Goal: Task Accomplishment & Management: Manage account settings

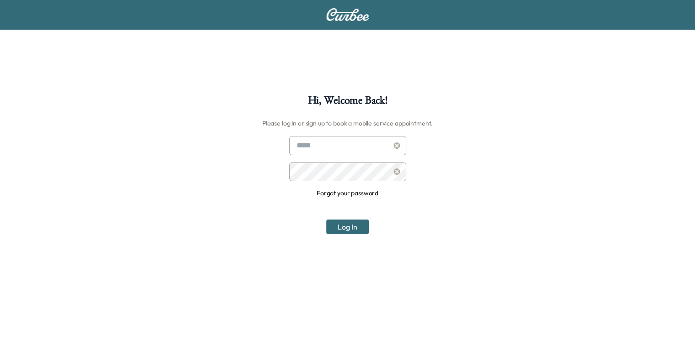
type input "**********"
click at [345, 234] on div "**********" at bounding box center [347, 275] width 695 height 361
click at [345, 232] on button "Log In" at bounding box center [347, 227] width 42 height 15
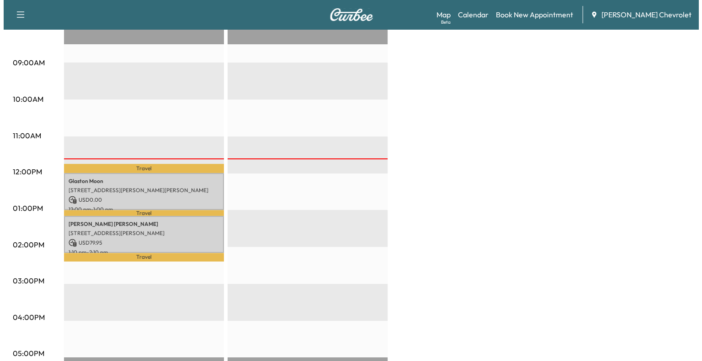
scroll to position [276, 0]
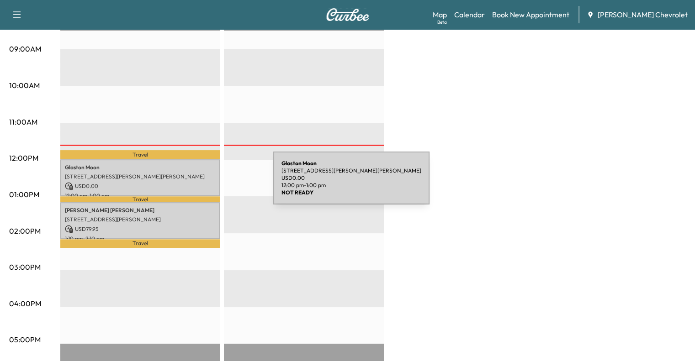
click at [204, 183] on p "USD 0.00" at bounding box center [140, 186] width 151 height 8
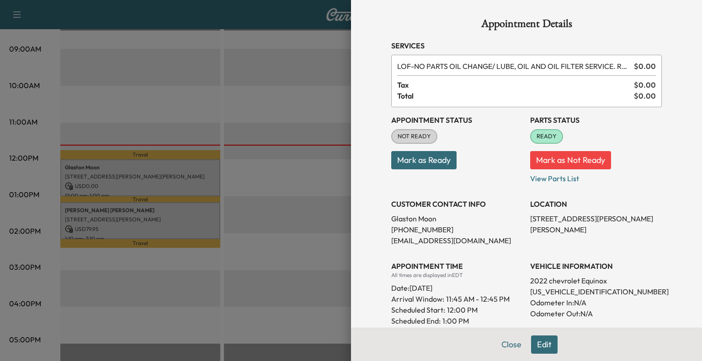
click at [435, 159] on button "Mark as Ready" at bounding box center [423, 160] width 65 height 18
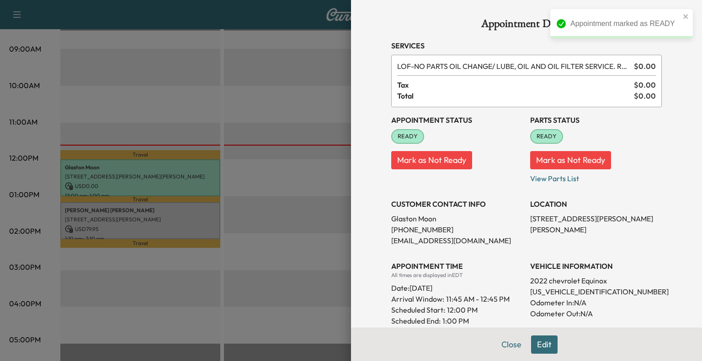
click at [495, 340] on button "Close" at bounding box center [511, 345] width 32 height 18
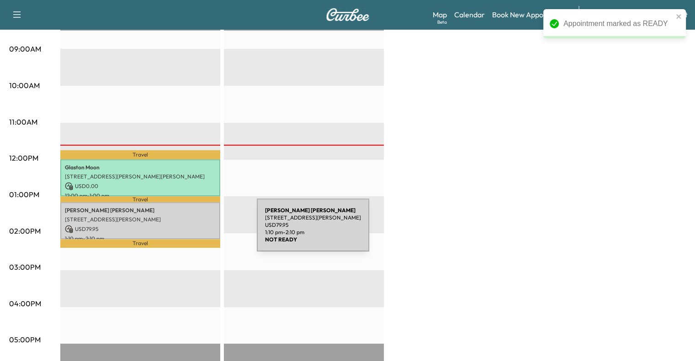
click at [187, 230] on div "[PERSON_NAME] [STREET_ADDRESS][PERSON_NAME] USD 79.95 1:10 pm - 2:10 pm" at bounding box center [140, 220] width 160 height 37
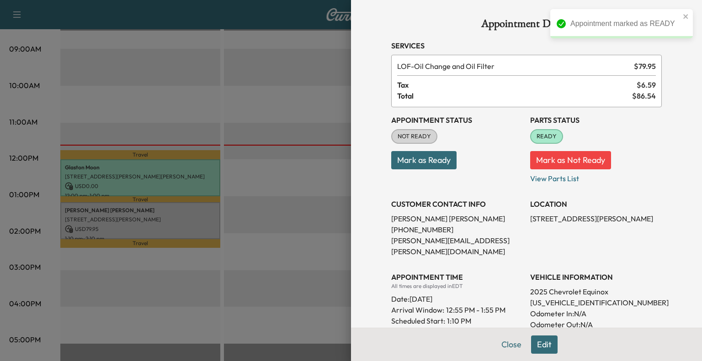
click at [447, 167] on button "Mark as Ready" at bounding box center [423, 160] width 65 height 18
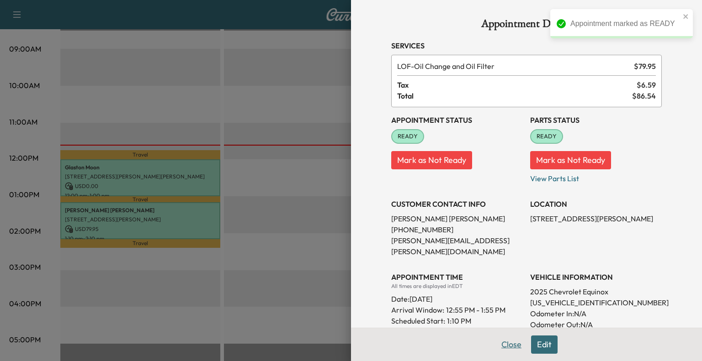
click at [502, 345] on button "Close" at bounding box center [511, 345] width 32 height 18
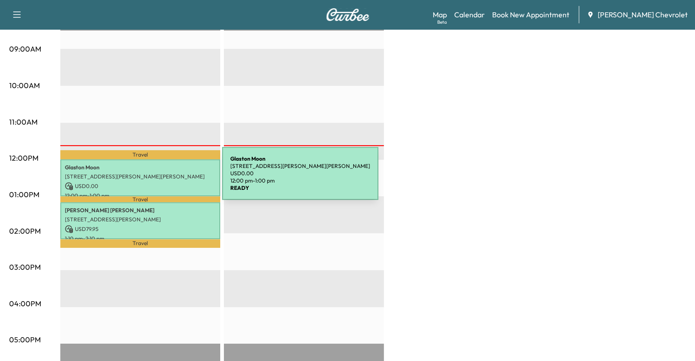
click at [153, 182] on p "USD 0.00" at bounding box center [140, 186] width 151 height 8
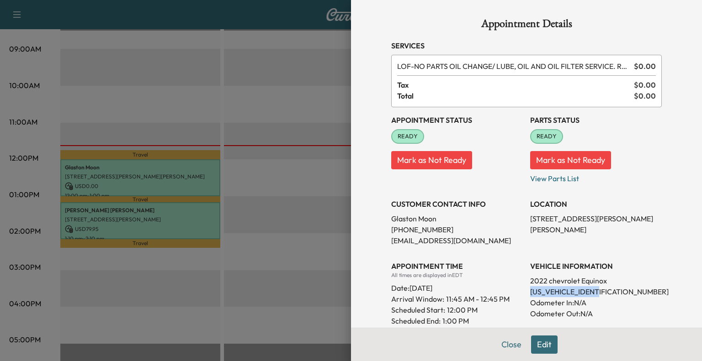
drag, startPoint x: 520, startPoint y: 291, endPoint x: 597, endPoint y: 292, distance: 77.6
click at [597, 292] on div "Appointment Status READY Mark as Not Ready Parts Status READY Mark as Not Ready…" at bounding box center [526, 258] width 270 height 303
copy p "[US_VEHICLE_IDENTIFICATION_NUMBER]"
drag, startPoint x: 385, startPoint y: 243, endPoint x: 472, endPoint y: 244, distance: 87.2
click at [472, 244] on p "[EMAIL_ADDRESS][DOMAIN_NAME]" at bounding box center [457, 240] width 132 height 11
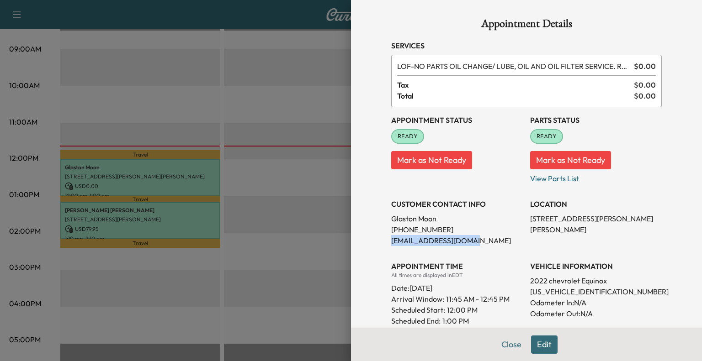
copy p "[EMAIL_ADDRESS][DOMAIN_NAME]"
click at [518, 290] on div "Appointment Status READY Mark as Not Ready Parts Status READY Mark as Not Ready…" at bounding box center [526, 258] width 270 height 303
drag, startPoint x: 520, startPoint y: 291, endPoint x: 602, endPoint y: 293, distance: 82.7
click at [602, 293] on div "Appointment Status READY Mark as Not Ready Parts Status READY Mark as Not Ready…" at bounding box center [526, 258] width 270 height 303
copy p "[US_VEHICLE_IDENTIFICATION_NUMBER]"
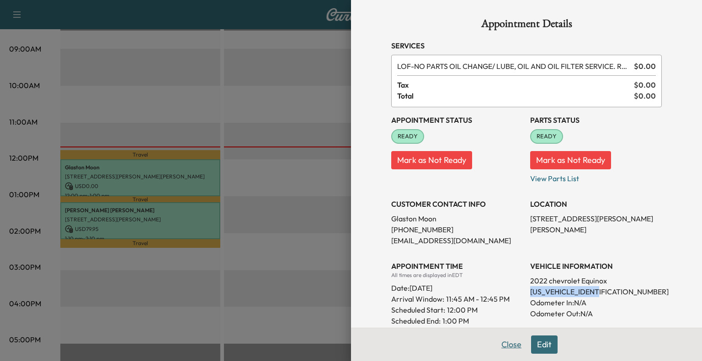
click at [495, 336] on button "Close" at bounding box center [511, 345] width 32 height 18
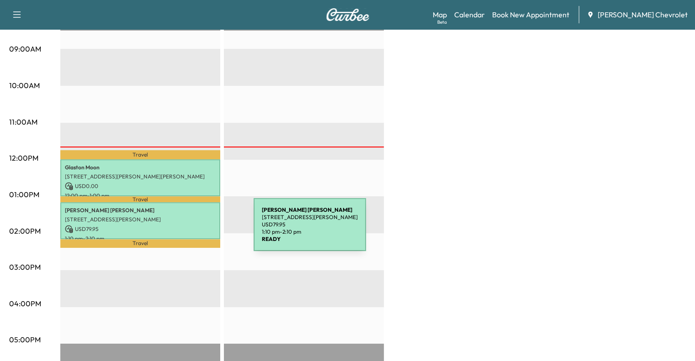
click at [179, 216] on p "[STREET_ADDRESS][PERSON_NAME]" at bounding box center [140, 219] width 151 height 7
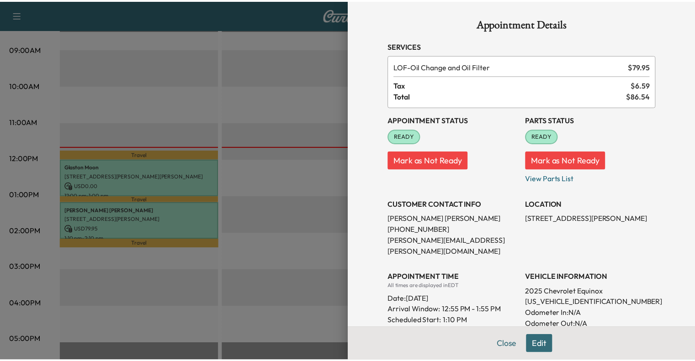
scroll to position [22, 0]
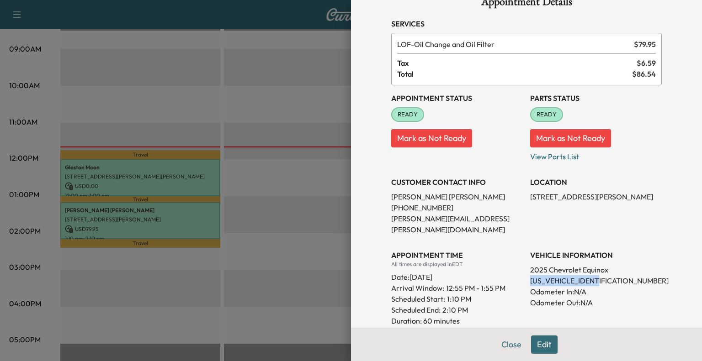
drag, startPoint x: 522, startPoint y: 268, endPoint x: 596, endPoint y: 274, distance: 73.3
click at [596, 274] on div "Appointment Status READY Mark as Not Ready Parts Status READY Mark as Not Ready…" at bounding box center [526, 242] width 270 height 314
copy p "[US_VEHICLE_IDENTIFICATION_NUMBER]"
drag, startPoint x: 383, startPoint y: 195, endPoint x: 448, endPoint y: 200, distance: 65.0
click at [448, 200] on div "Appointment Details Services LOF - Oil Change and Oil Filter $ 79.95 Tax $ 6.59…" at bounding box center [526, 237] width 292 height 518
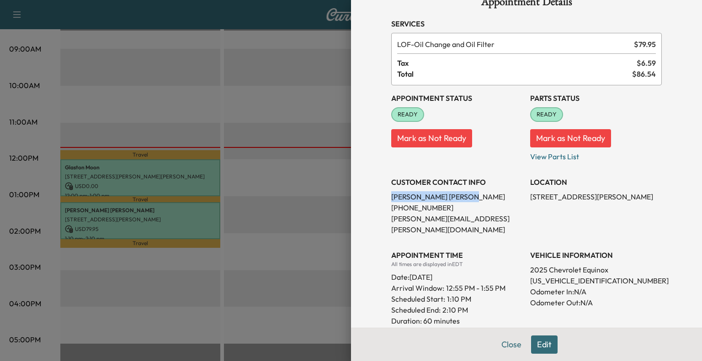
copy p "[PERSON_NAME]"
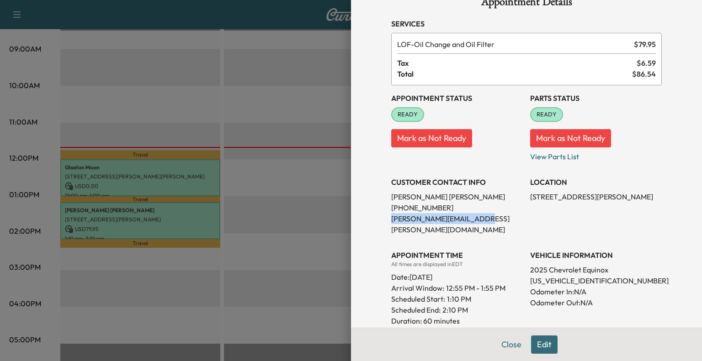
drag, startPoint x: 384, startPoint y: 221, endPoint x: 476, endPoint y: 221, distance: 92.3
click at [476, 221] on div "Appointment Details Services LOF - Oil Change and Oil Filter $ 79.95 Tax $ 6.59…" at bounding box center [526, 237] width 292 height 518
copy p "[PERSON_NAME][EMAIL_ADDRESS][PERSON_NAME][DOMAIN_NAME]"
drag, startPoint x: 517, startPoint y: 270, endPoint x: 600, endPoint y: 275, distance: 83.7
click at [600, 275] on div "Appointment Status READY Mark as Not Ready Parts Status READY Mark as Not Ready…" at bounding box center [526, 242] width 270 height 314
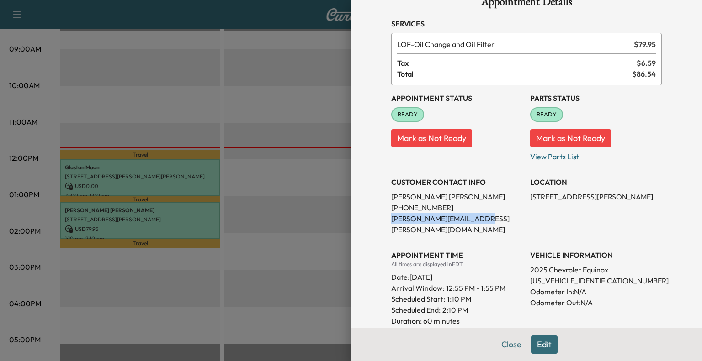
click at [600, 286] on p "Odometer In: N/A" at bounding box center [596, 291] width 132 height 11
drag, startPoint x: 522, startPoint y: 269, endPoint x: 594, endPoint y: 274, distance: 72.8
click at [594, 274] on div "Appointment Status READY Mark as Not Ready Parts Status READY Mark as Not Ready…" at bounding box center [526, 242] width 270 height 314
copy p "[US_VEHICLE_IDENTIFICATION_NUMBER]"
click at [495, 343] on button "Close" at bounding box center [511, 345] width 32 height 18
